Goal: Task Accomplishment & Management: Use online tool/utility

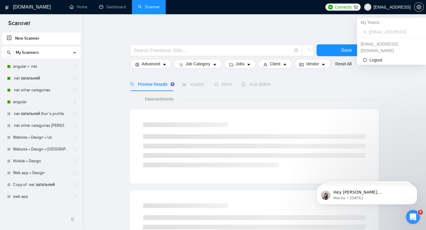
click at [412, 9] on span "[EMAIL_ADDRESS]" at bounding box center [386, 7] width 53 height 19
click at [417, 7] on icon "setting" at bounding box center [418, 7] width 4 height 5
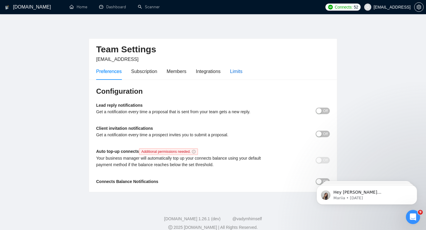
click at [236, 70] on div "Limits" at bounding box center [236, 71] width 12 height 7
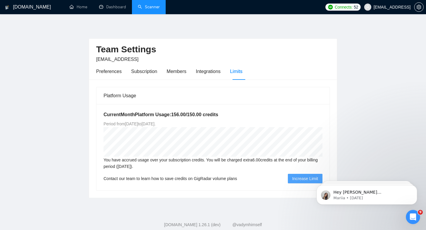
click at [145, 9] on link "Scanner" at bounding box center [149, 6] width 22 height 5
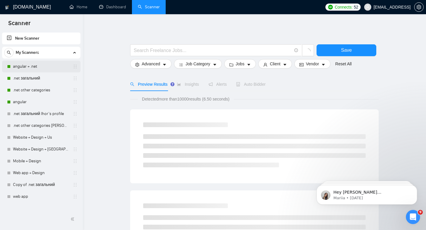
click at [40, 69] on link "angular + .net" at bounding box center [41, 67] width 56 height 12
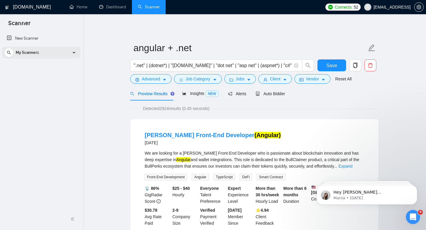
click at [30, 55] on span "My Scanners" at bounding box center [27, 53] width 23 height 12
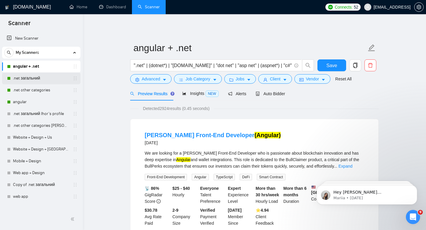
click at [30, 74] on link ".net загальний" at bounding box center [41, 78] width 56 height 12
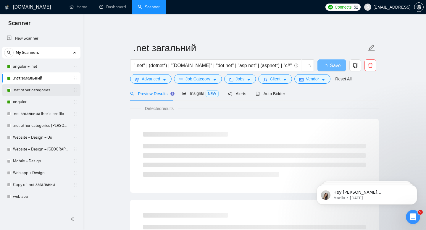
click at [30, 86] on link ".net other categories" at bounding box center [41, 90] width 56 height 12
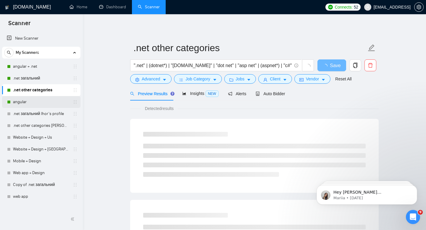
click at [29, 100] on link "angular" at bounding box center [41, 102] width 56 height 12
